Goal: Information Seeking & Learning: Check status

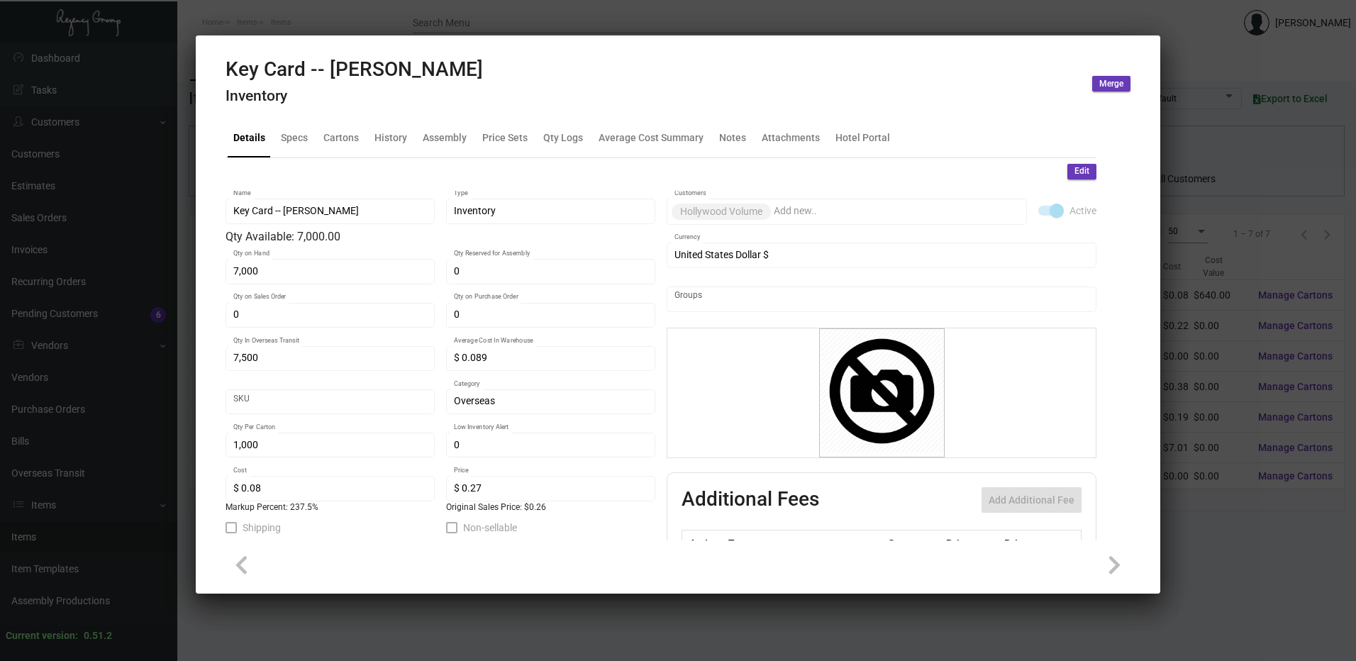
scroll to position [679, 0]
click at [393, 139] on div "History" at bounding box center [390, 137] width 33 height 15
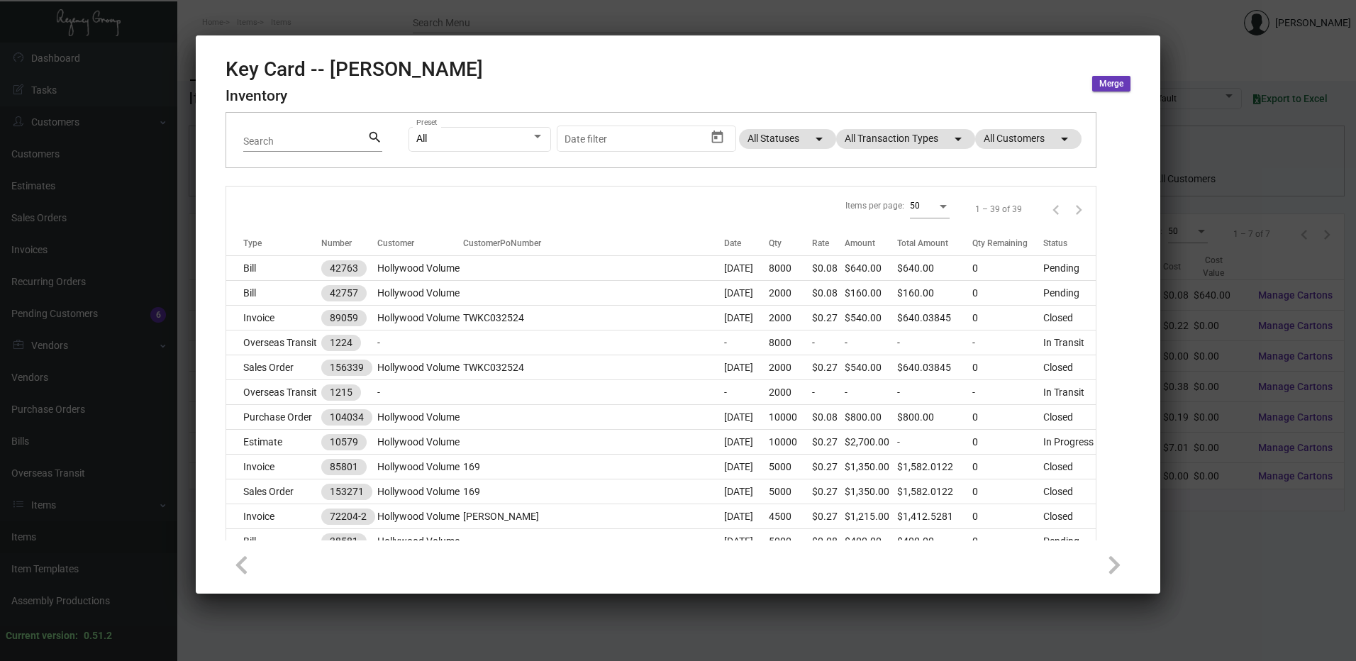
scroll to position [0, 0]
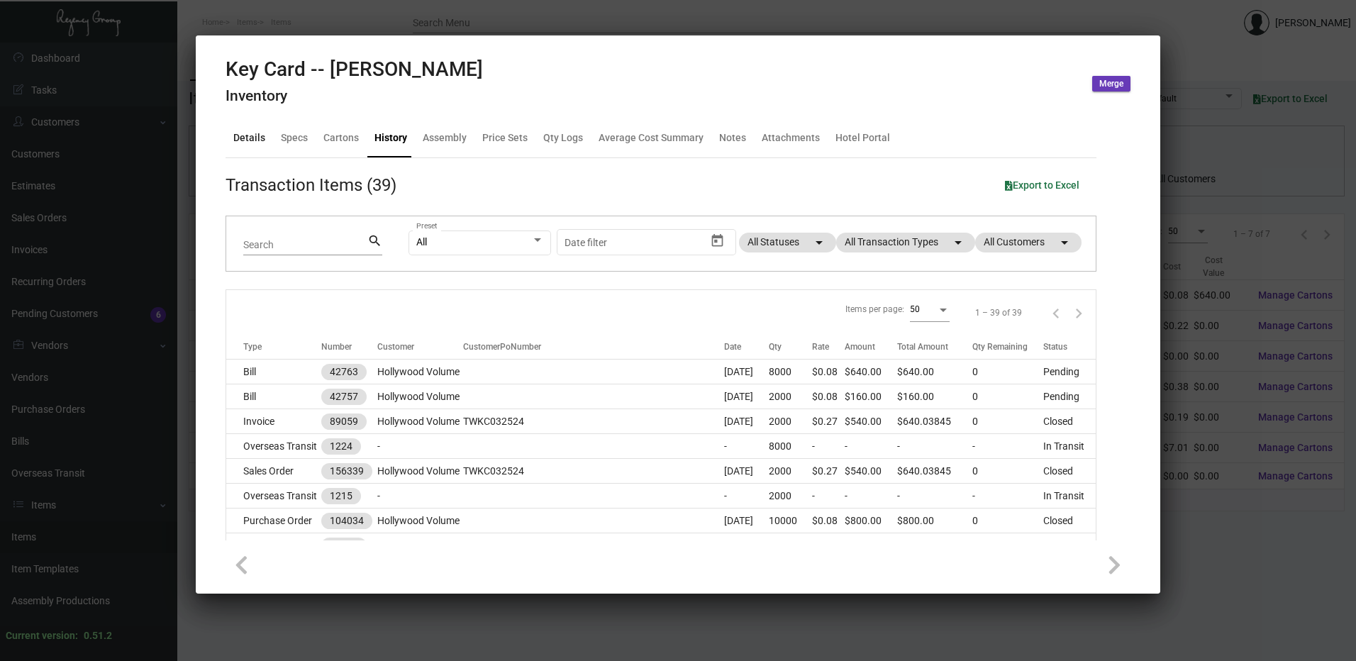
click at [239, 128] on div "Details" at bounding box center [249, 138] width 43 height 34
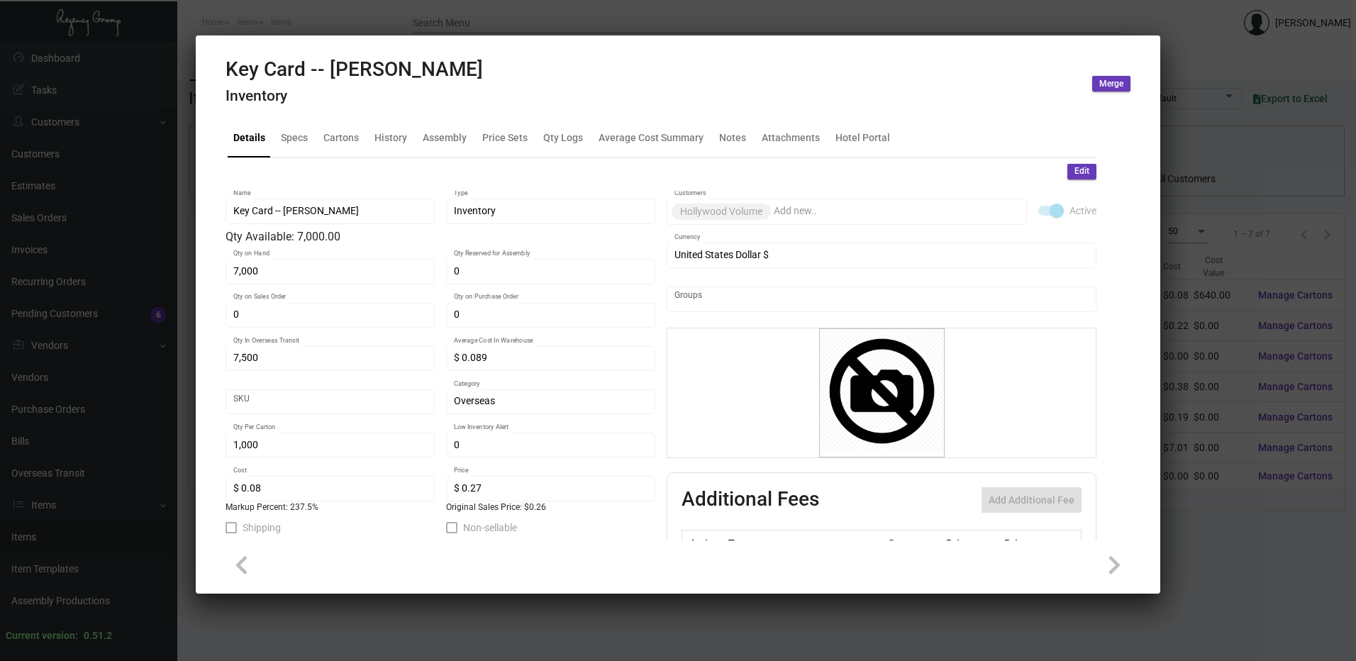
click at [412, 9] on div at bounding box center [678, 330] width 1356 height 661
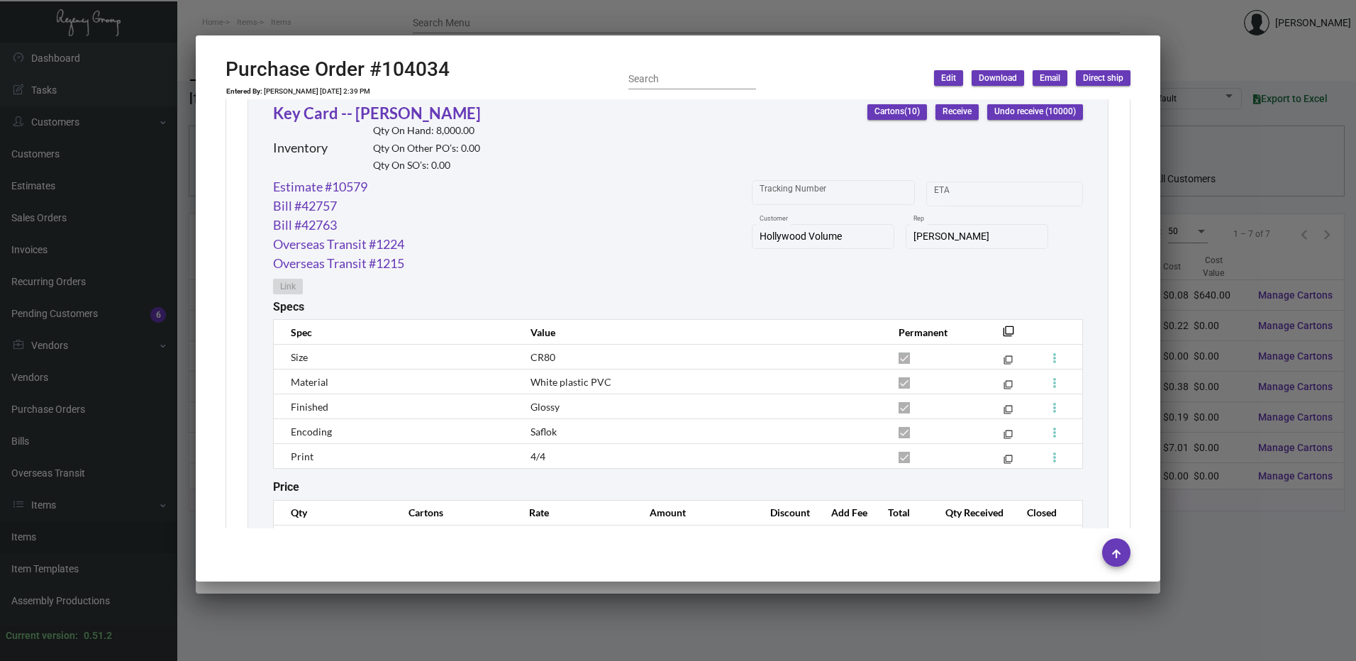
click at [412, 9] on div at bounding box center [678, 330] width 1356 height 661
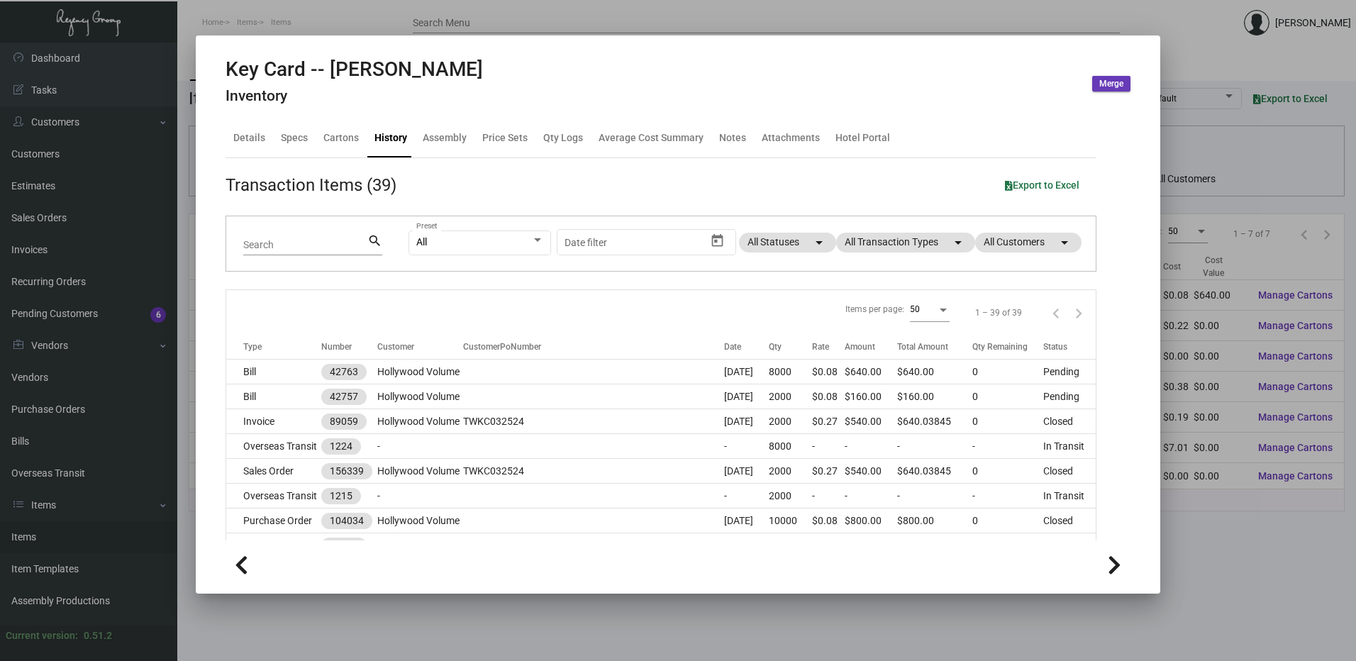
click at [450, 19] on div at bounding box center [678, 330] width 1356 height 661
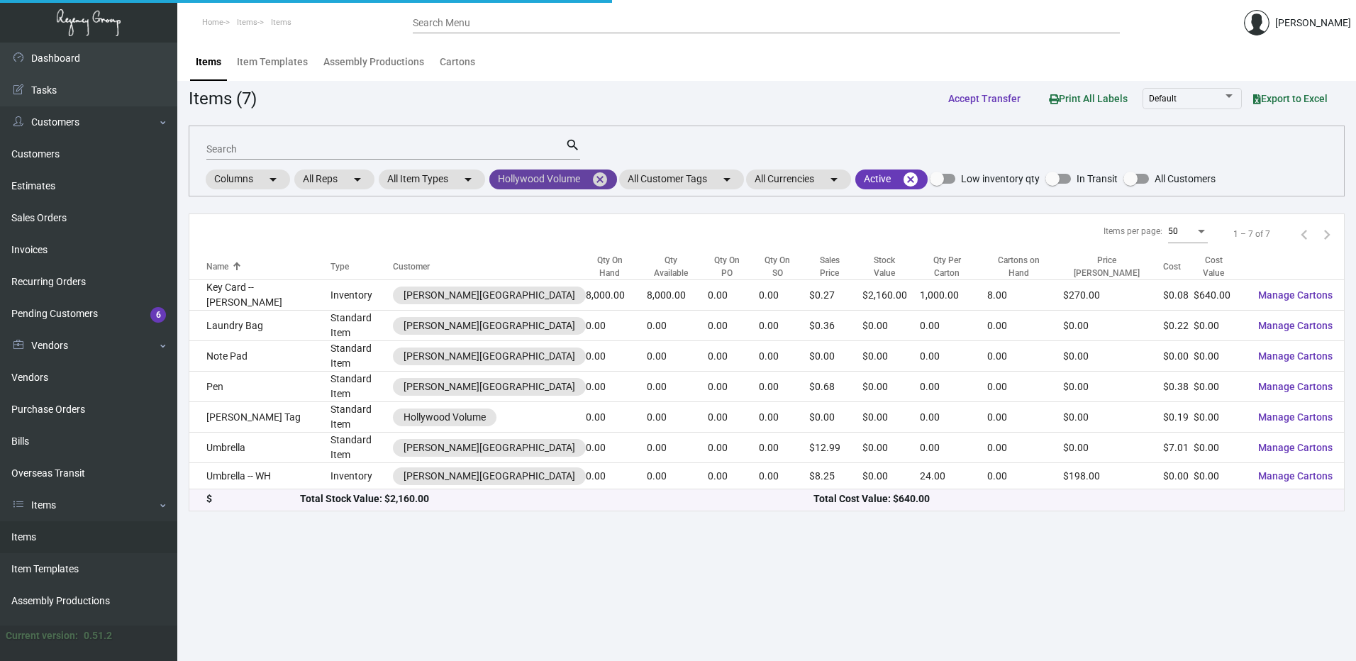
click at [613, 178] on mat-chip "Hollywood Volume cancel" at bounding box center [553, 179] width 128 height 20
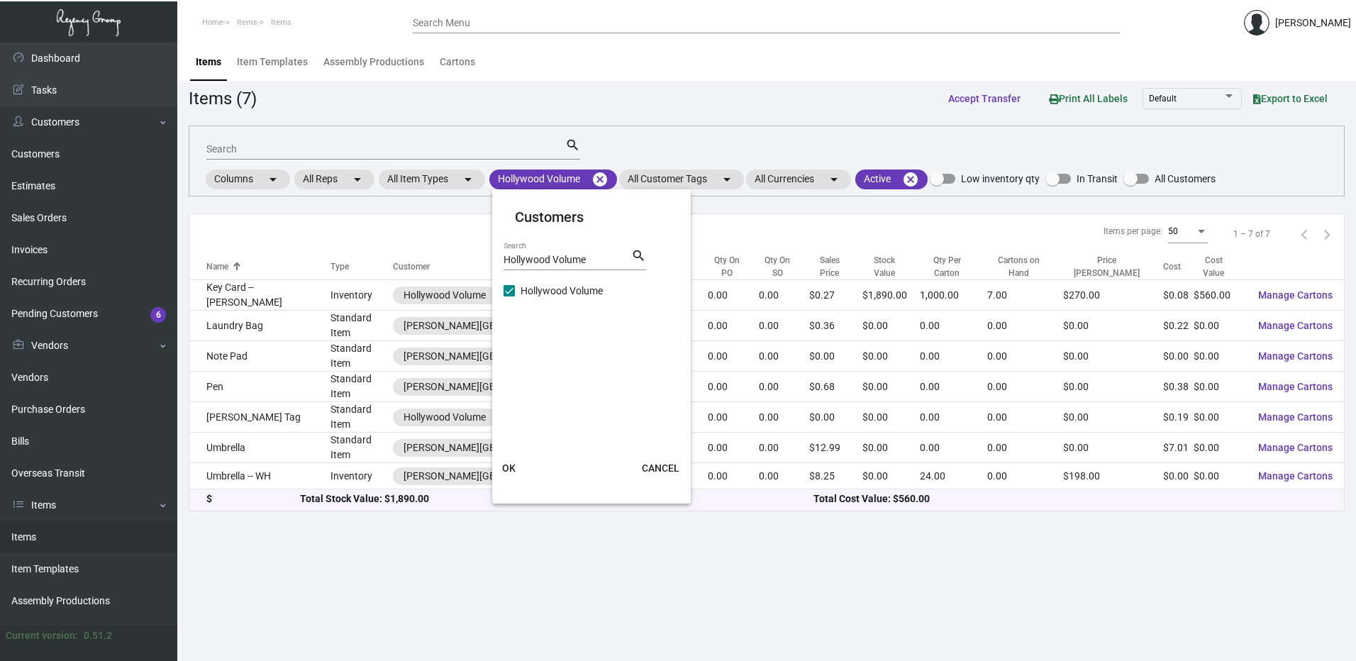
click at [602, 177] on div at bounding box center [678, 330] width 1356 height 661
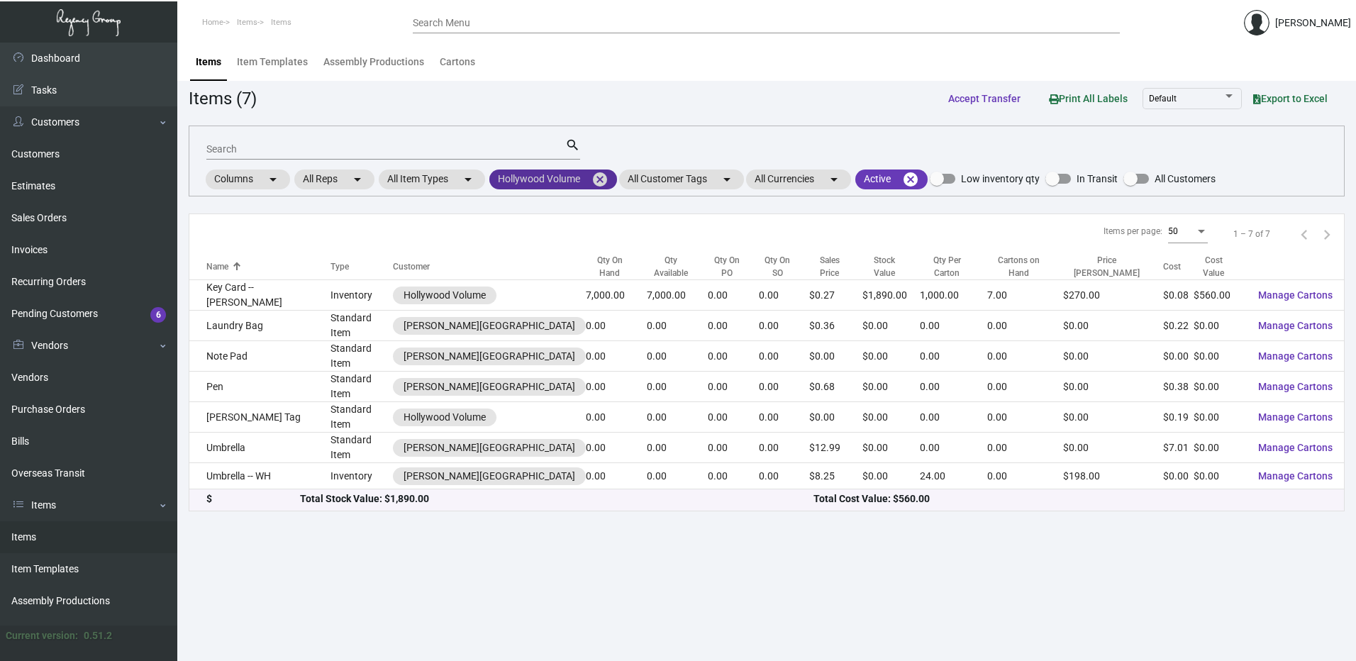
click at [564, 177] on mat-chip "Hollywood Volume cancel" at bounding box center [553, 179] width 128 height 20
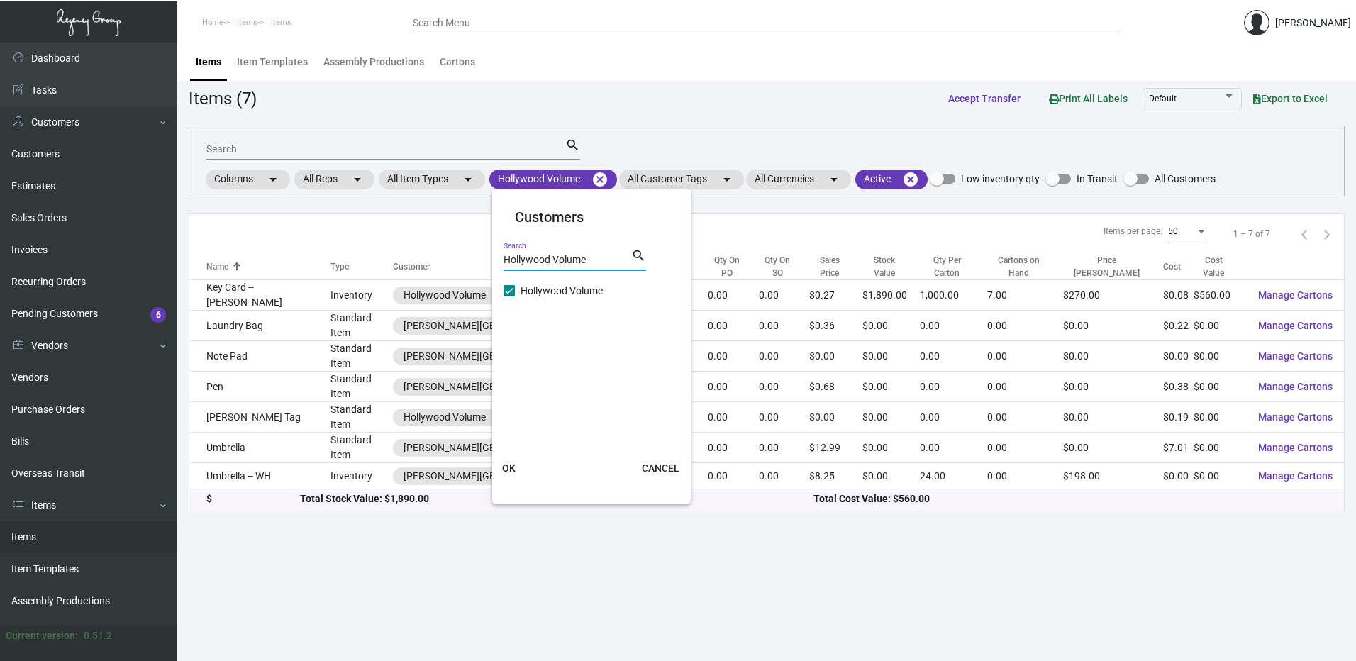
click at [555, 260] on input "Hollywood Volume" at bounding box center [567, 260] width 128 height 11
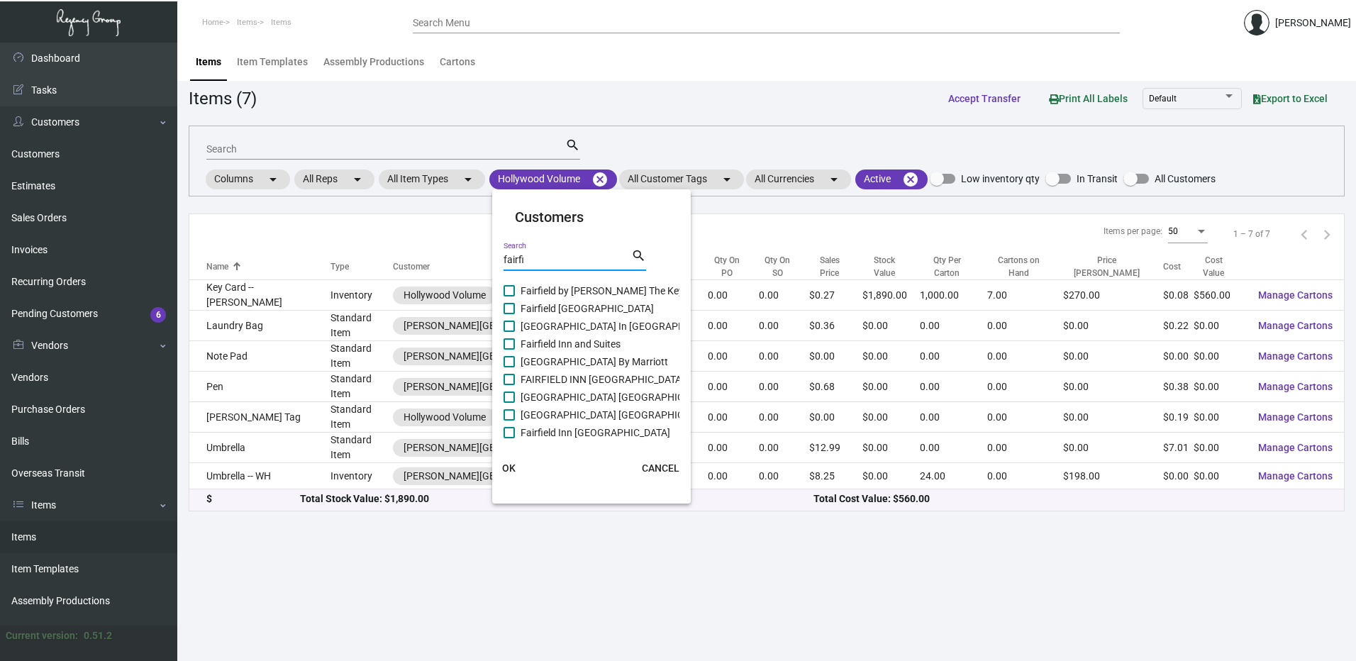
type input "fairfi"
click at [515, 306] on label "Fairfield [GEOGRAPHIC_DATA]" at bounding box center [578, 308] width 150 height 17
click at [509, 314] on input "Fairfield [GEOGRAPHIC_DATA]" at bounding box center [508, 314] width 1 height 1
checkbox input "true"
click at [518, 466] on button "OK" at bounding box center [508, 468] width 45 height 26
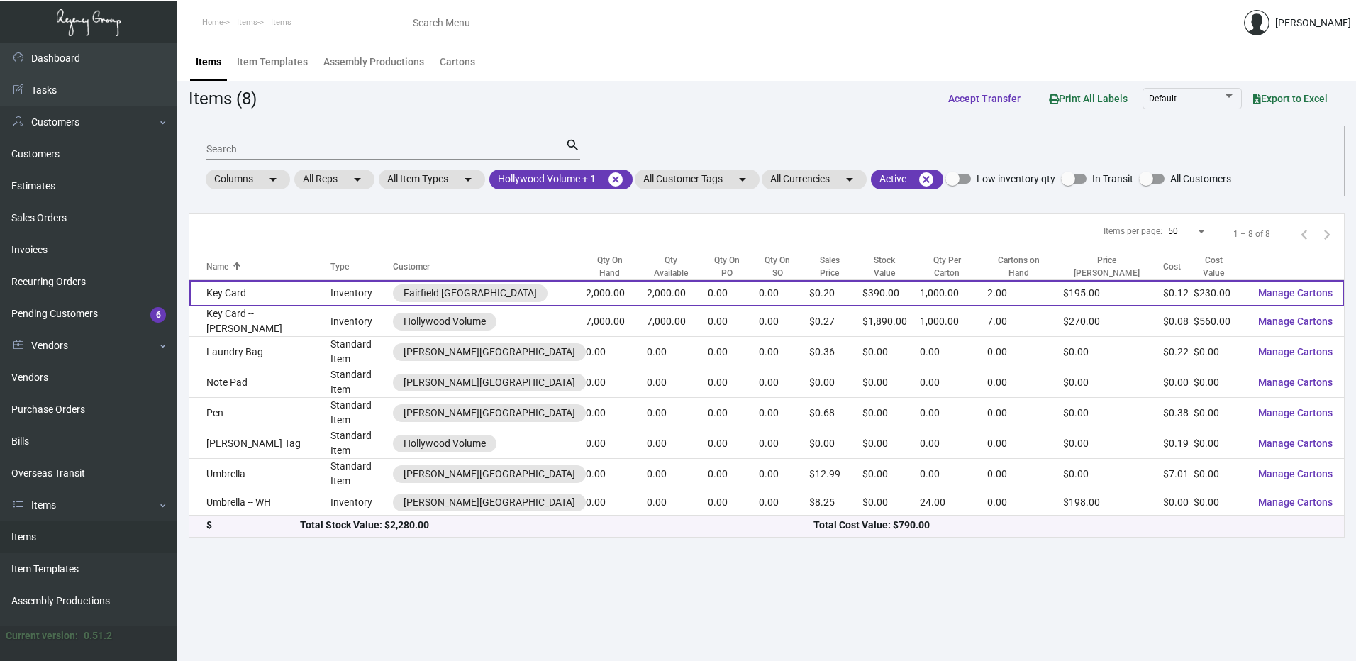
click at [241, 291] on td "Key Card" at bounding box center [259, 293] width 141 height 26
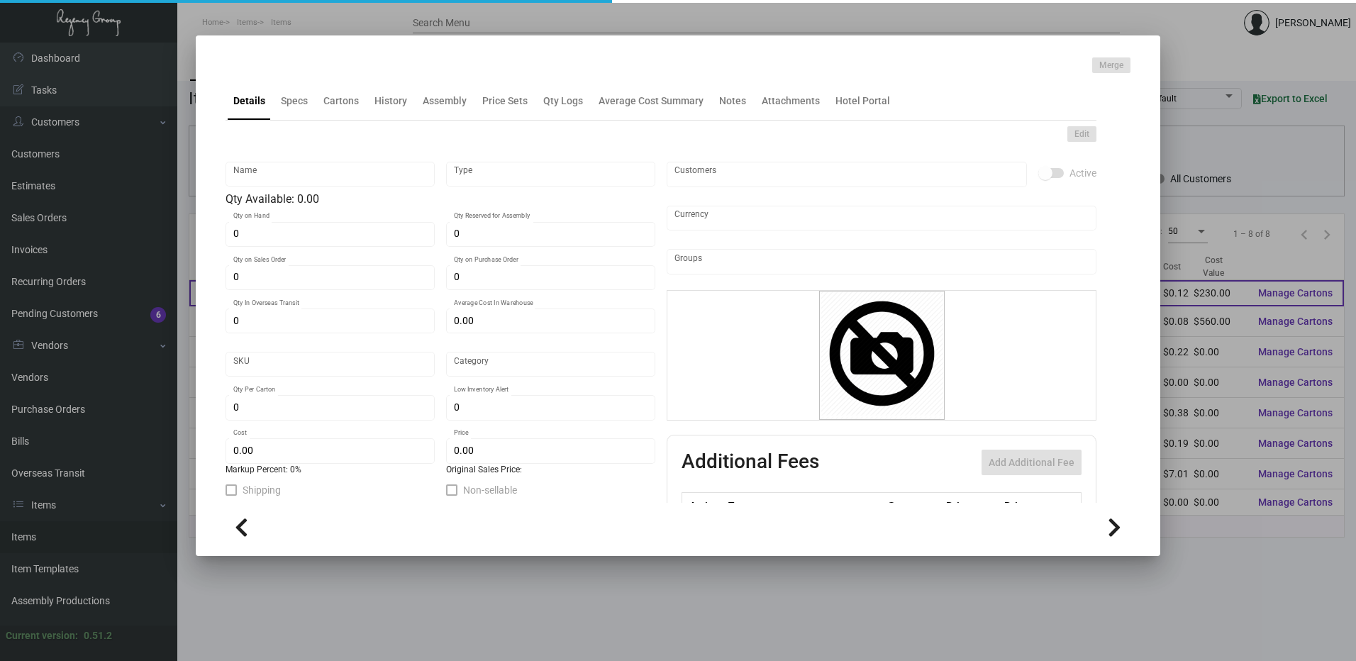
type input "Key Card"
type input "Inventory"
type input "2,000"
type input "10,000"
type input "$ 0.00"
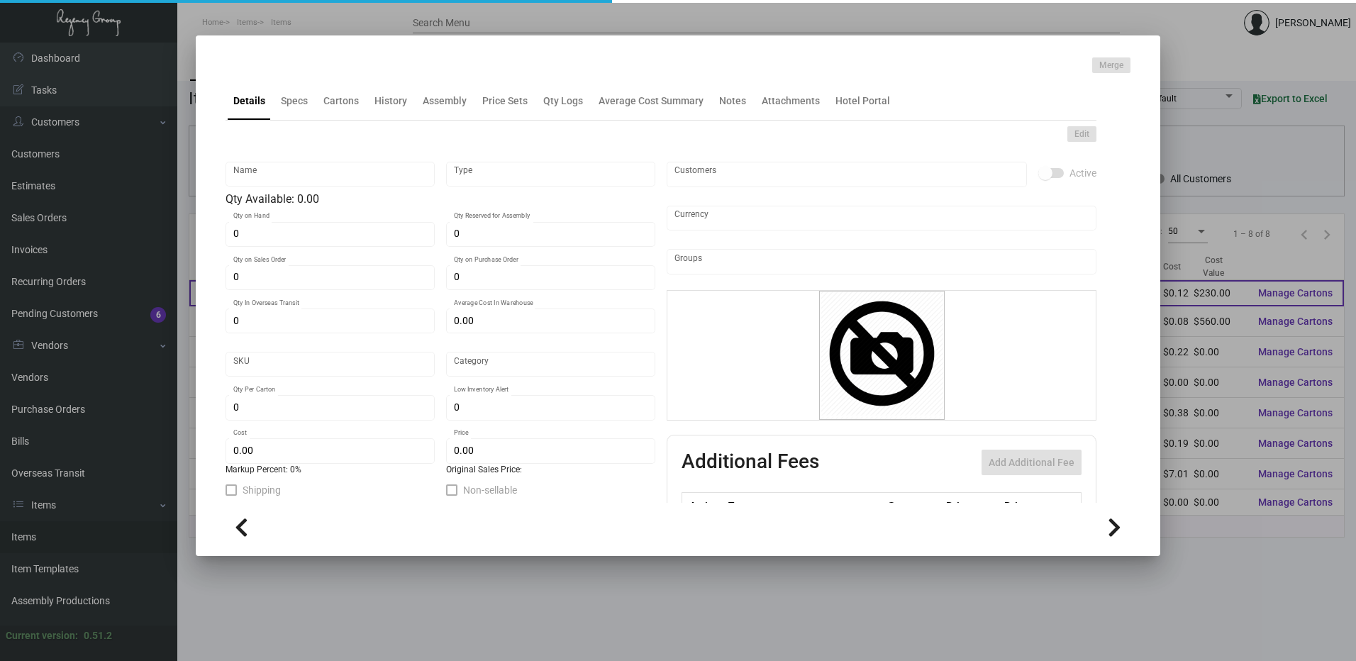
type input "FAIES-Key Card -96"
type input "Standard"
type input "1,000"
type input "$ 0.115"
type input "$ 0.195"
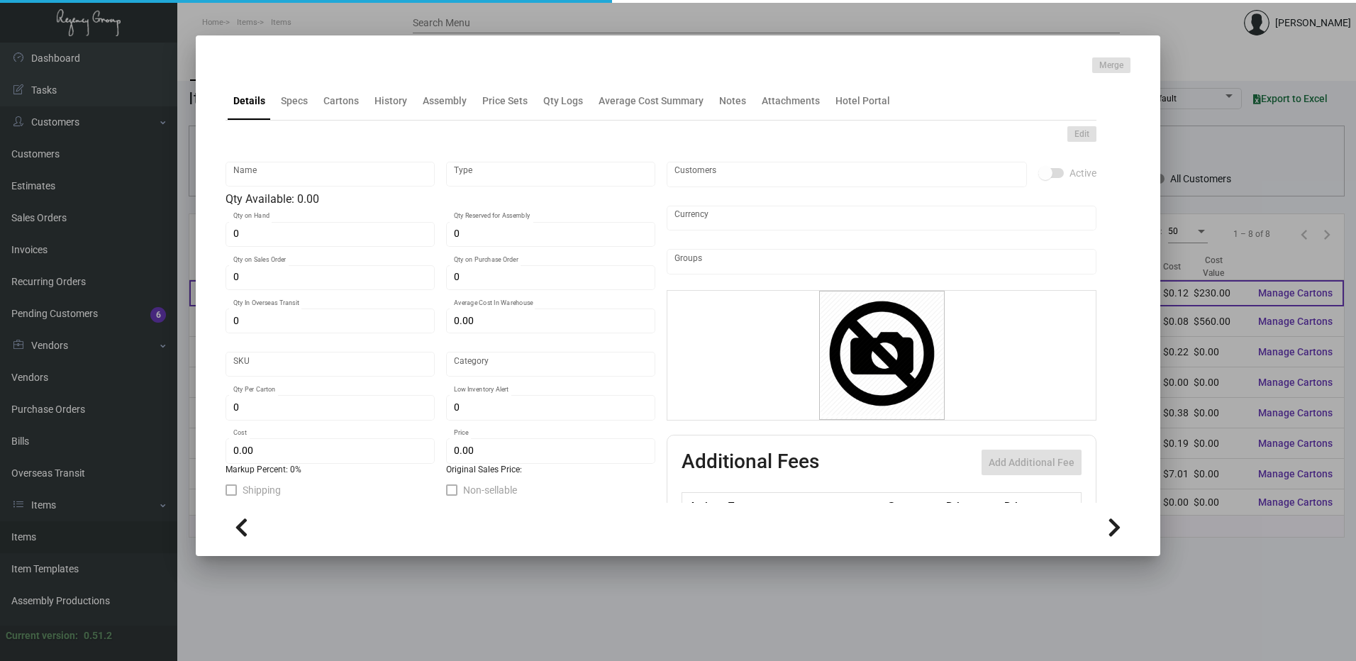
checkbox input "true"
type input "United States Dollar $"
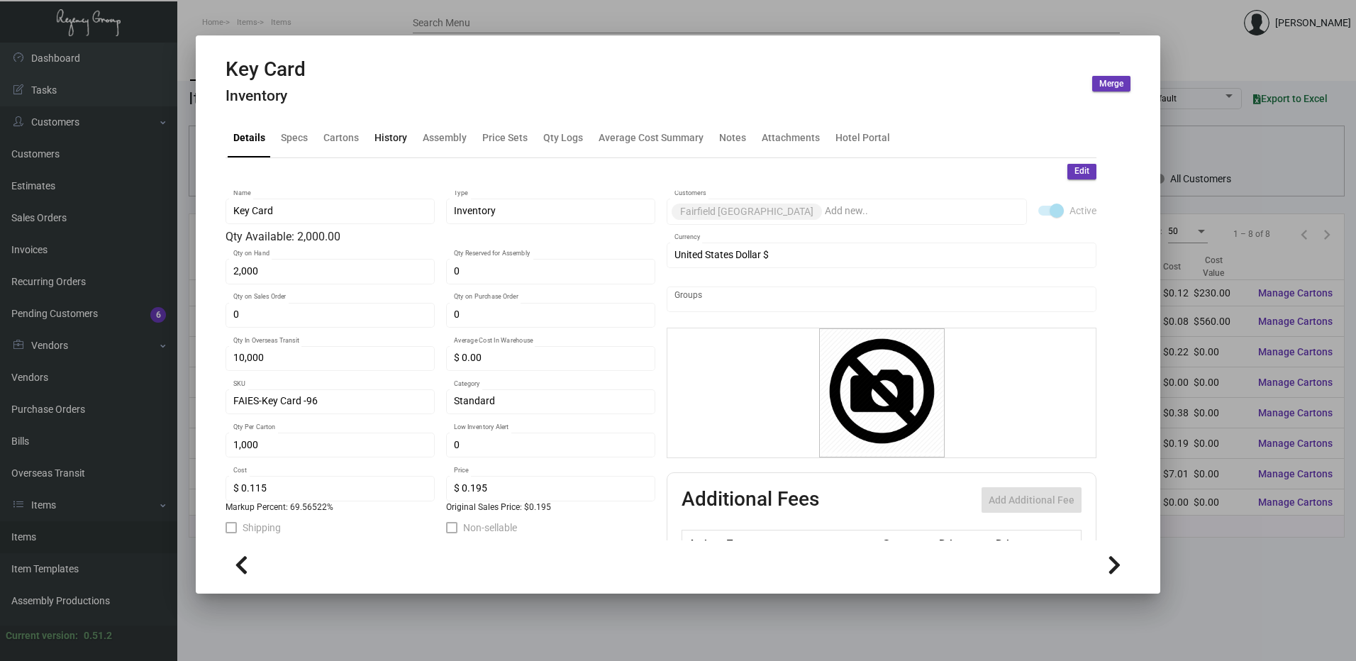
click at [394, 137] on div "History" at bounding box center [390, 137] width 33 height 15
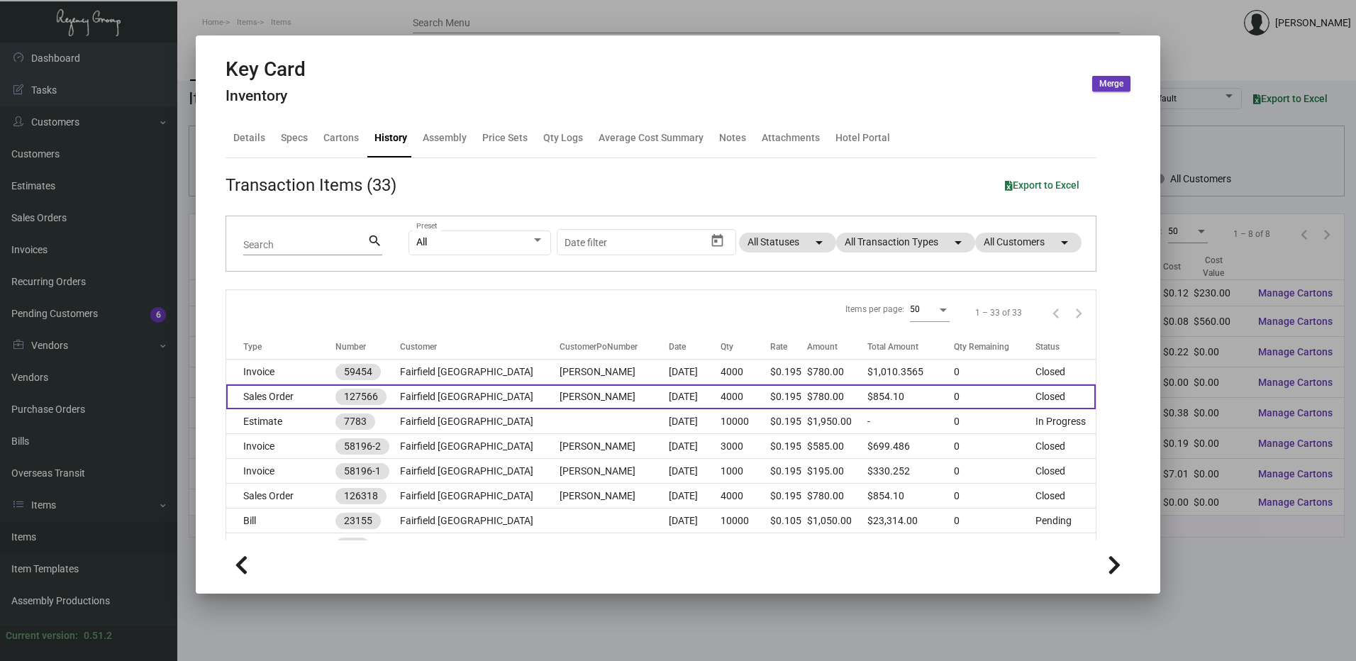
click at [296, 402] on td "Sales Order" at bounding box center [280, 396] width 109 height 25
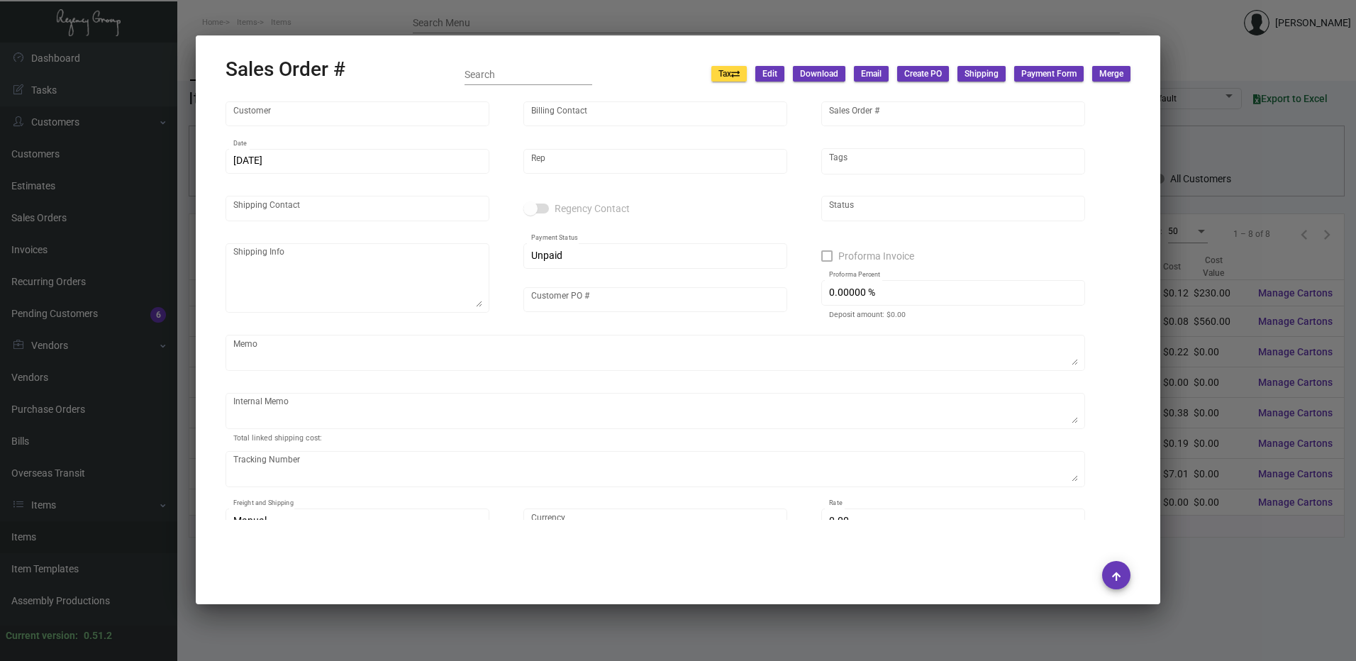
type input "Fairfield [GEOGRAPHIC_DATA]"
type input "[PERSON_NAME]"
type input "127566"
type input "[DATE]"
type input "[PERSON_NAME]"
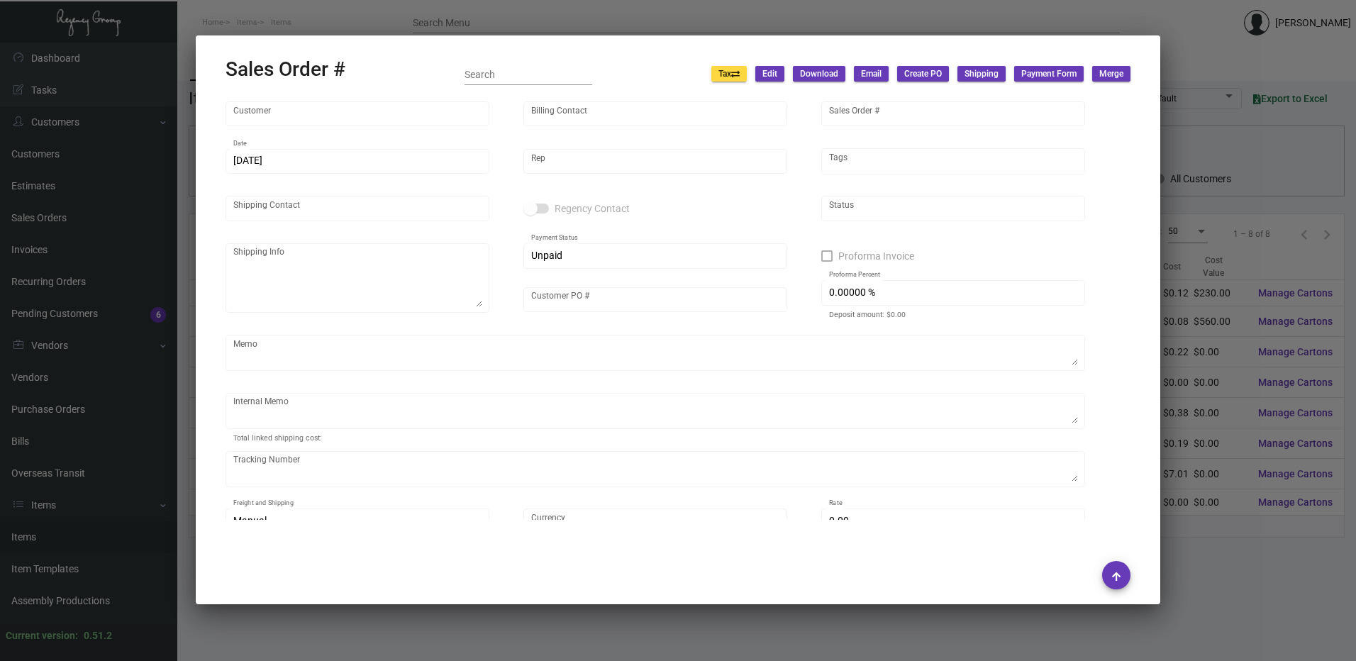
type input "[PERSON_NAME]"
type textarea "Fairfield El Segundo [PERSON_NAME] [STREET_ADDRESS]"
type input "[PERSON_NAME]"
type textarea "1k overnight, rest ground 86.78/34.92"
type input "United States Dollar $"
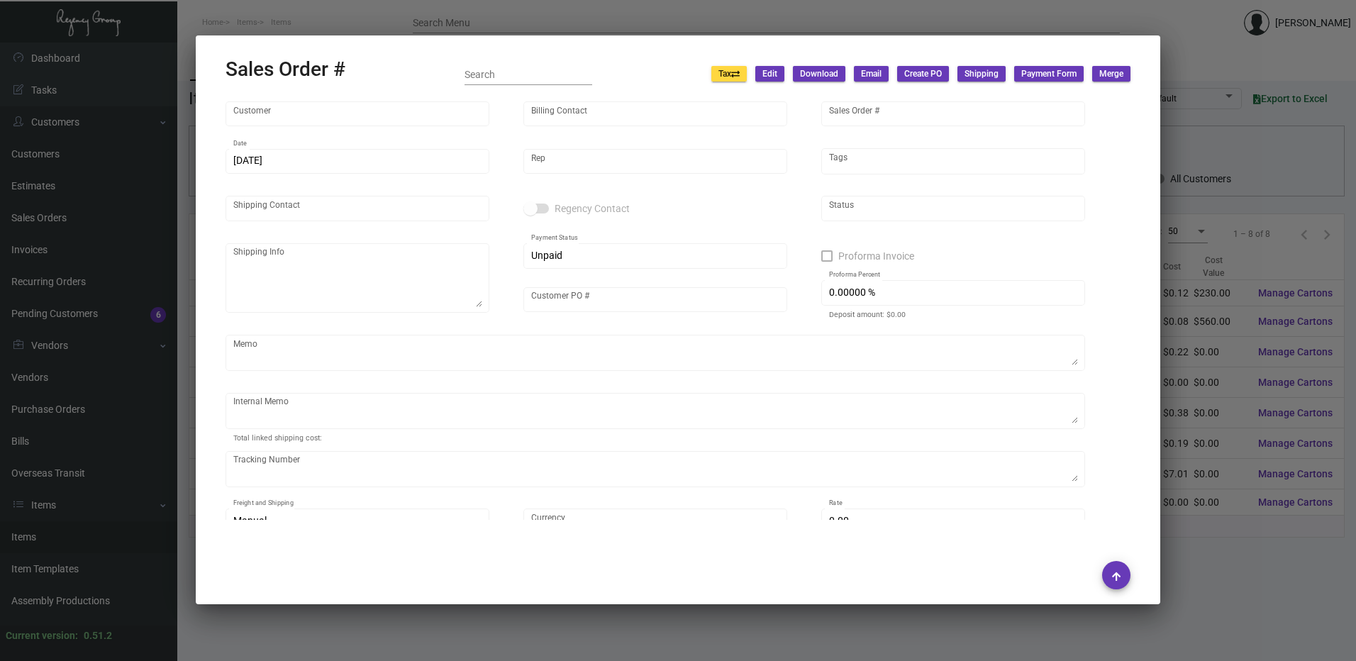
type input "$ 0.00"
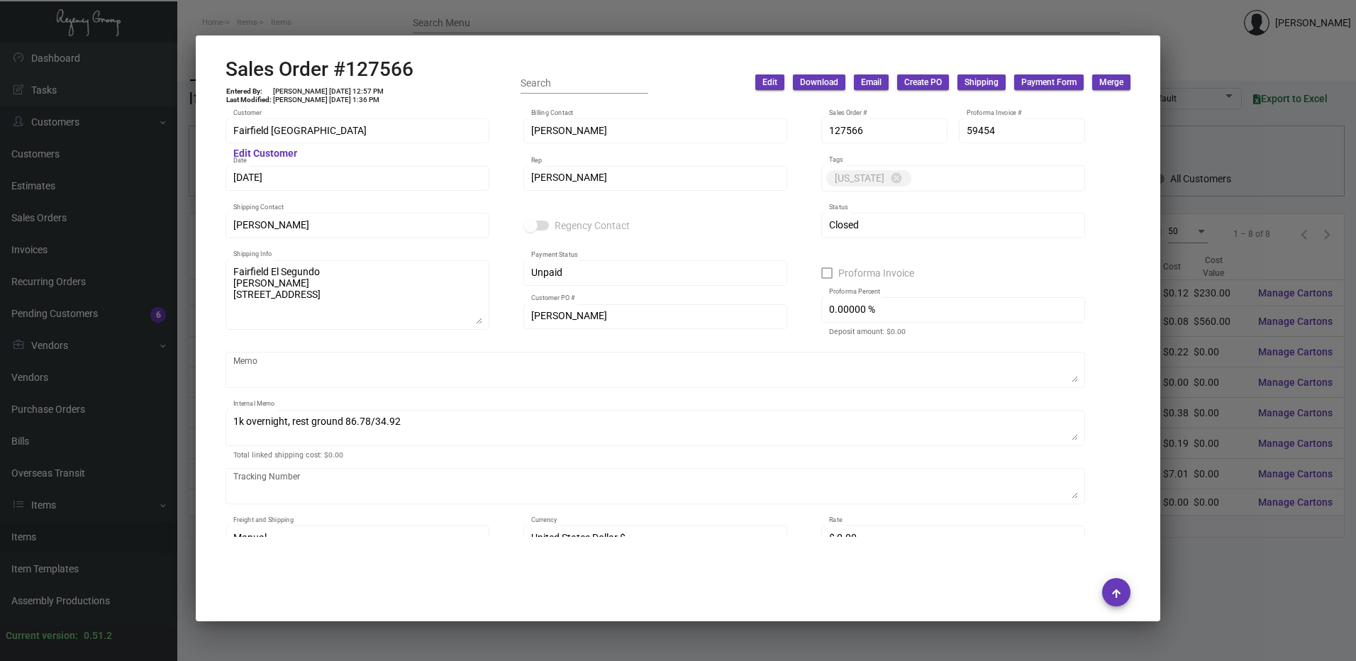
click at [477, 23] on div at bounding box center [678, 330] width 1356 height 661
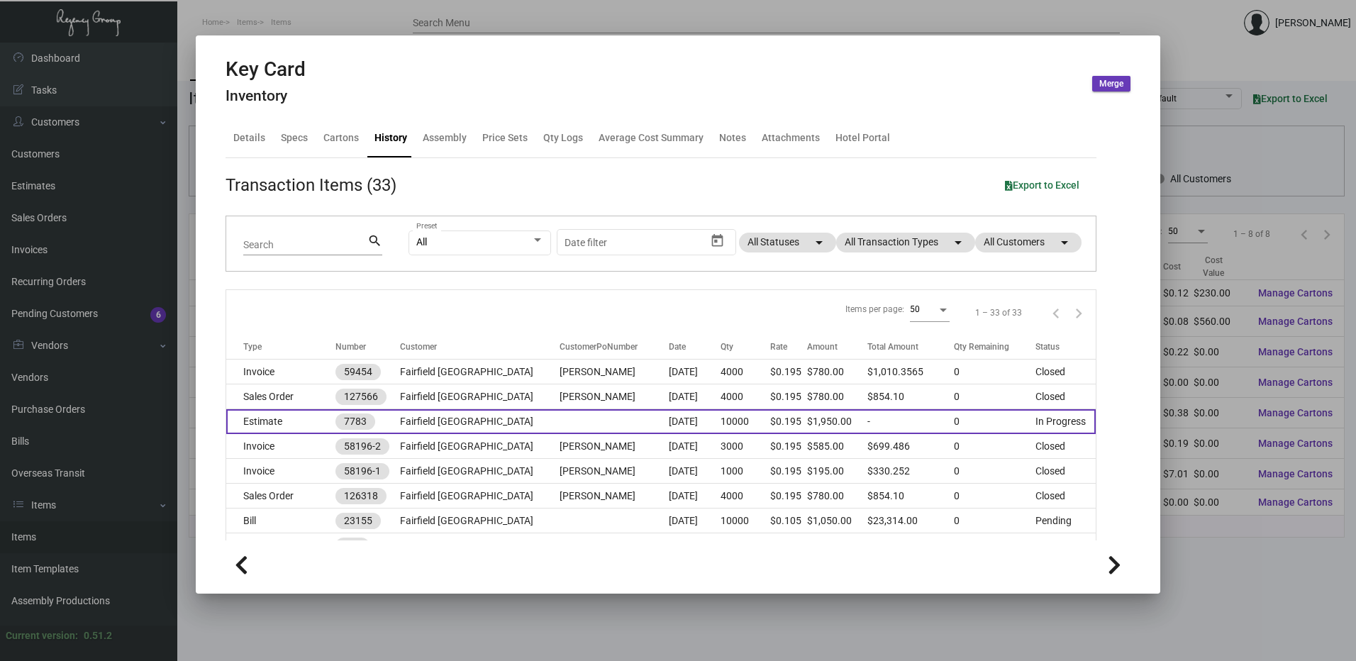
click at [559, 419] on td at bounding box center [613, 421] width 109 height 25
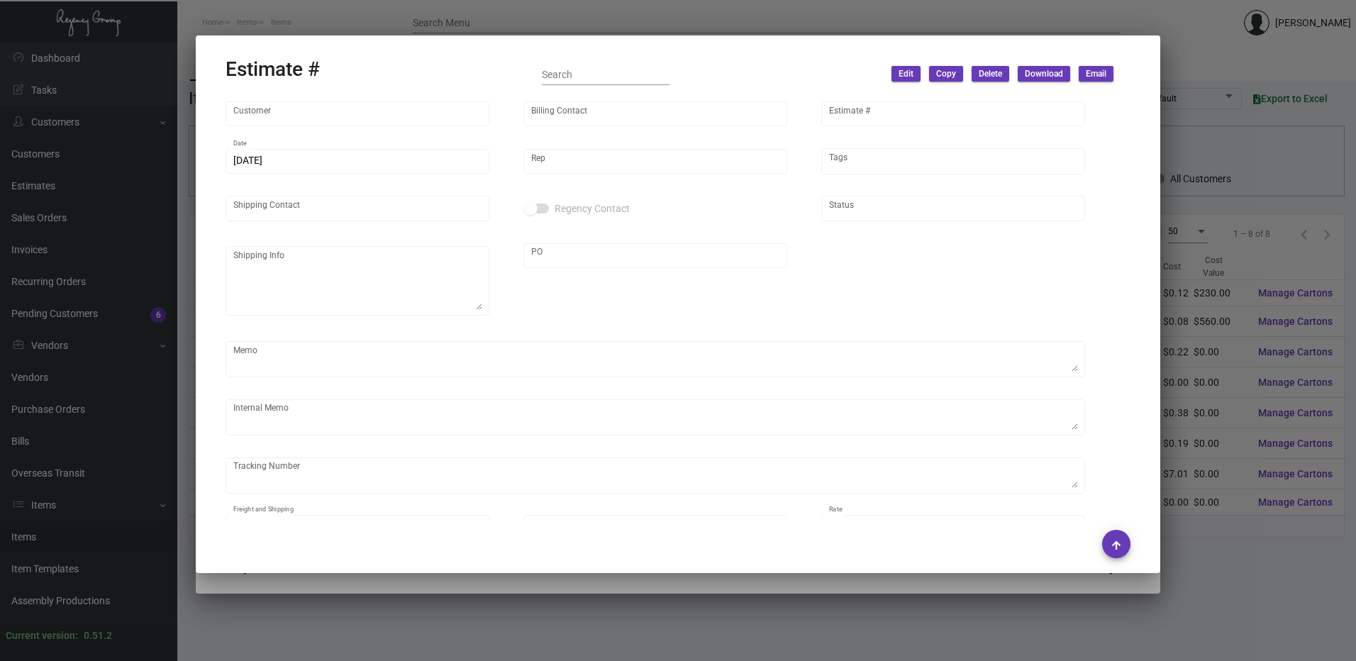
type input "Fairfield [GEOGRAPHIC_DATA]"
type input "[PERSON_NAME]"
type input "7783"
type input "[DATE]"
type input "[PERSON_NAME]"
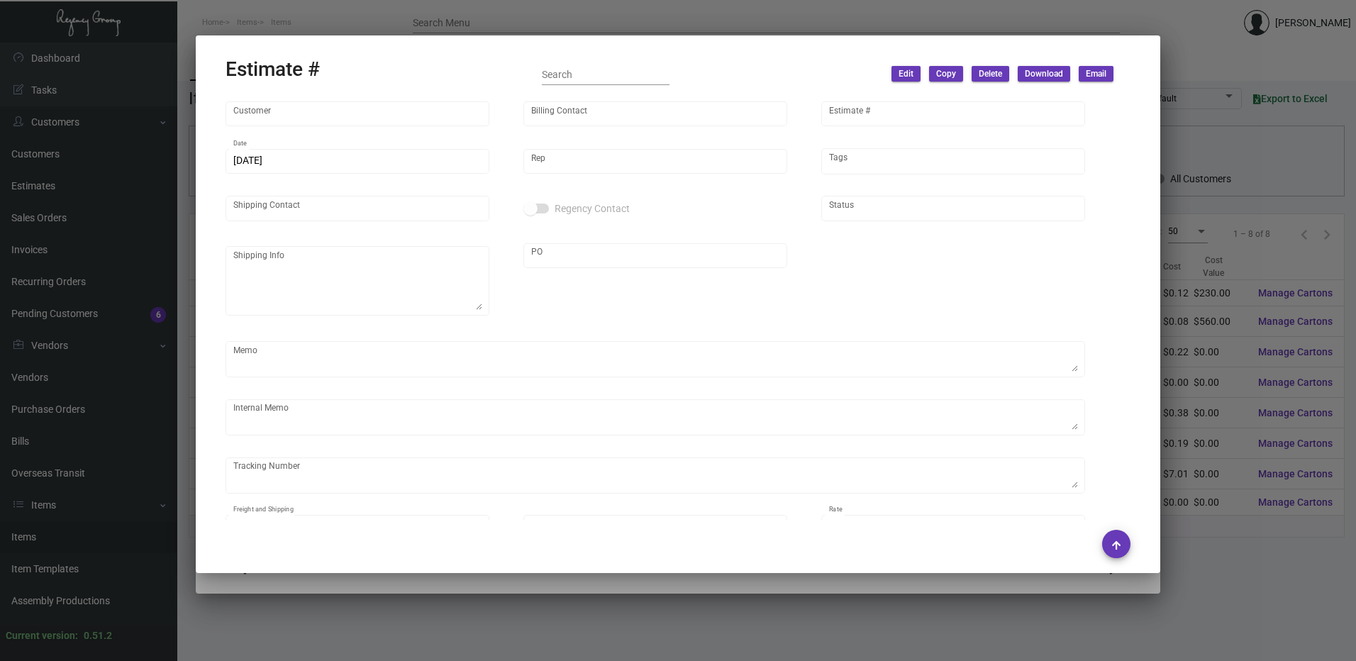
type input "[PERSON_NAME]"
type input "United States Dollar $"
type input "$ 0.00"
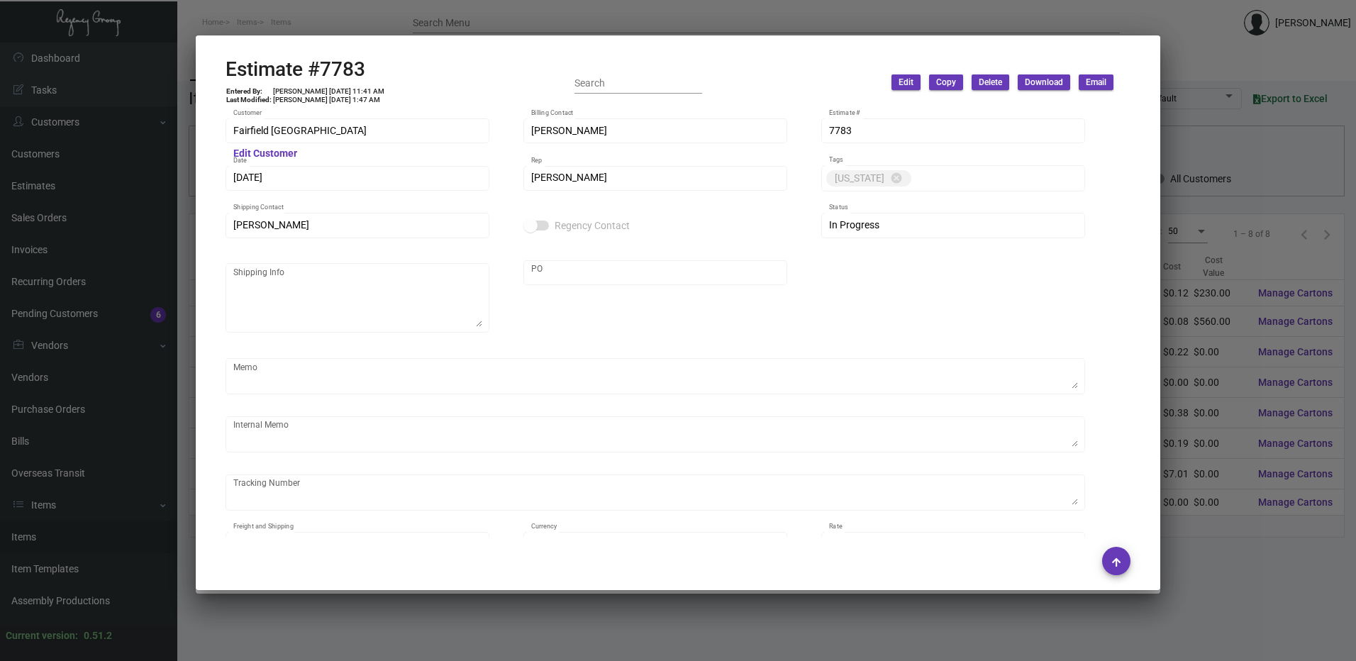
click at [344, 68] on h2 "Estimate #7783" at bounding box center [305, 69] width 160 height 24
drag, startPoint x: 344, startPoint y: 68, endPoint x: 340, endPoint y: 34, distance: 34.3
click at [340, 34] on icon at bounding box center [343, 33] width 13 height 15
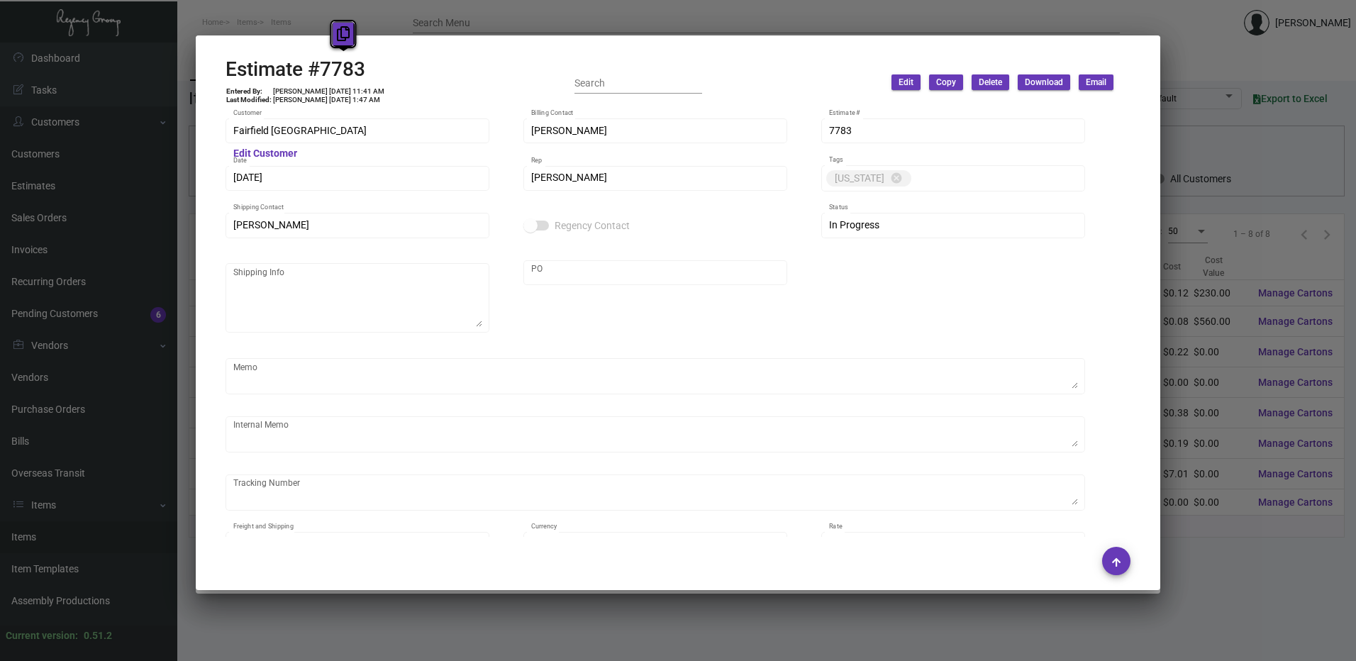
copy h2 "7783"
click at [464, 8] on div at bounding box center [678, 330] width 1356 height 661
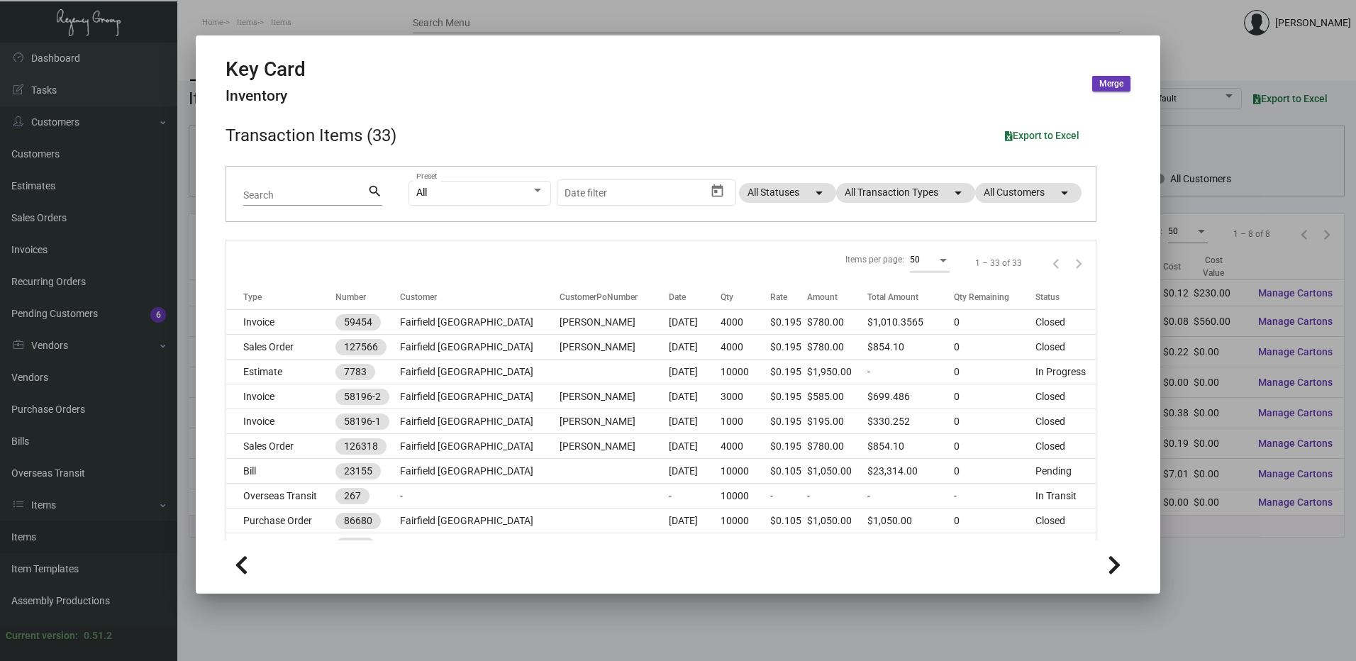
scroll to position [71, 0]
